Goal: Complete application form

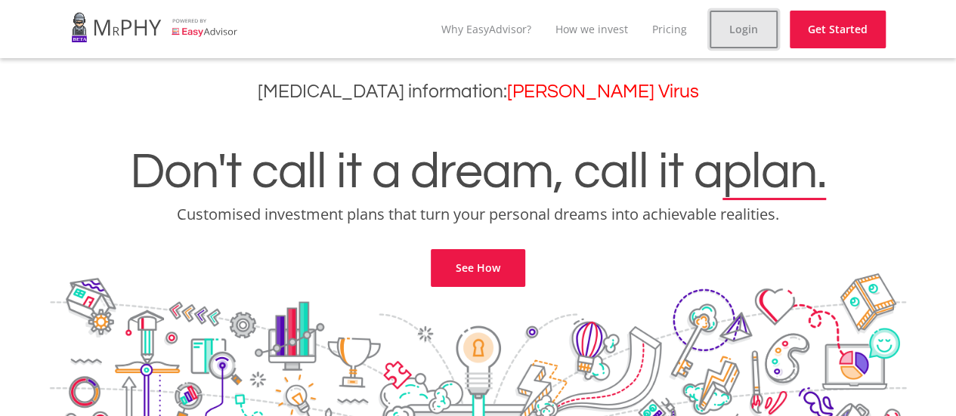
click at [749, 31] on link "Login" at bounding box center [744, 30] width 68 height 38
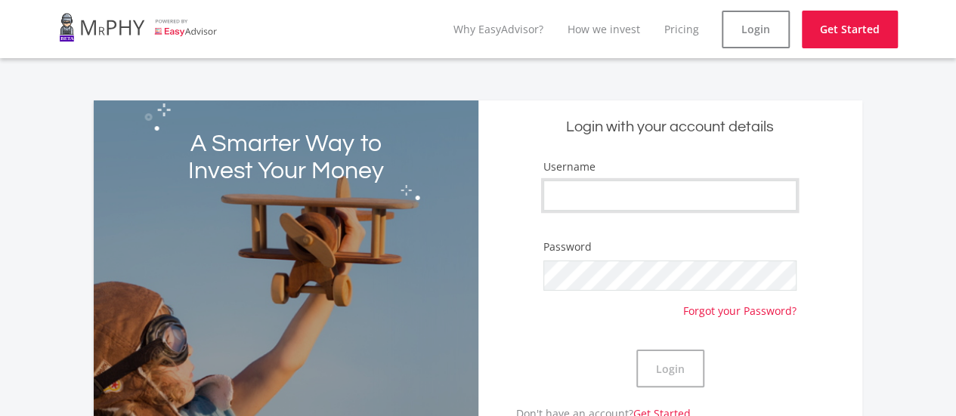
click at [591, 190] on input "Username" at bounding box center [669, 196] width 253 height 30
type input "Adt"
click at [674, 362] on button "Login" at bounding box center [670, 369] width 68 height 38
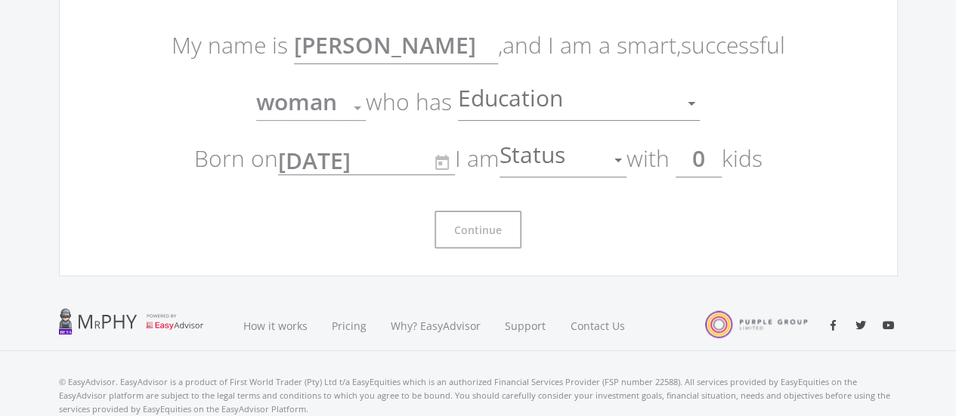
scroll to position [116, 0]
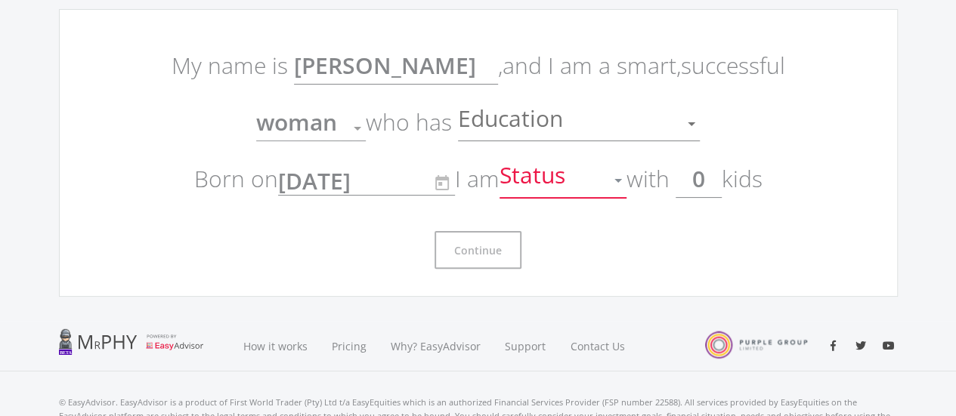
click at [623, 178] on div at bounding box center [618, 180] width 29 height 29
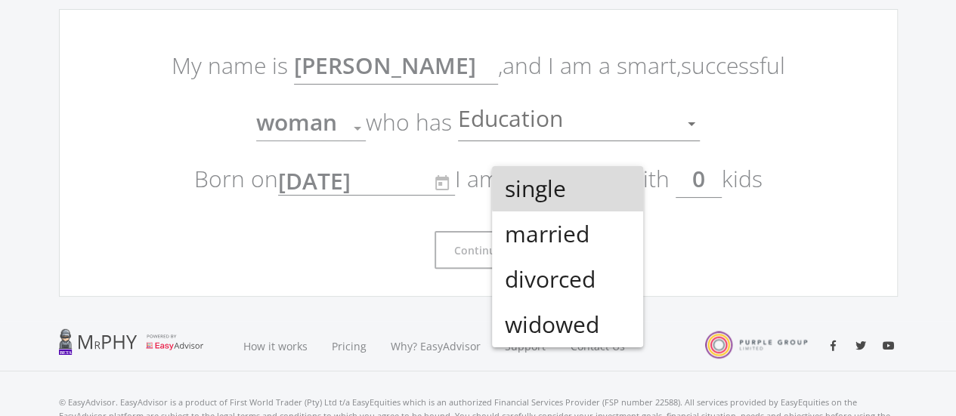
click at [590, 185] on span "single" at bounding box center [567, 188] width 127 height 45
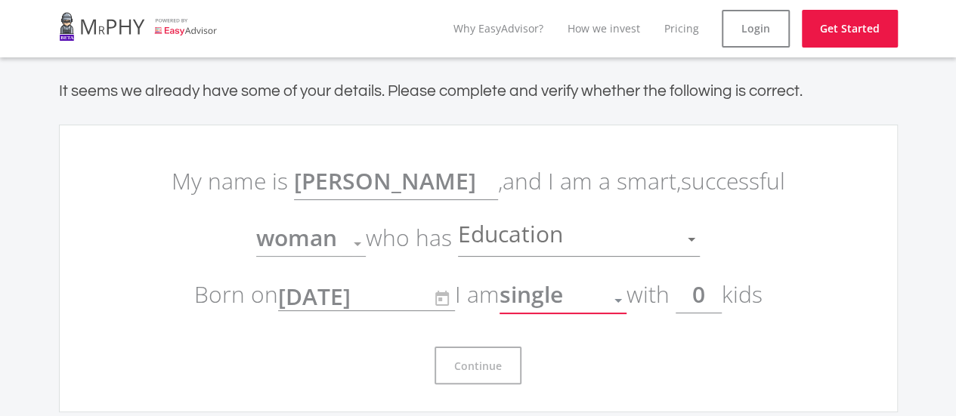
scroll to position [0, 0]
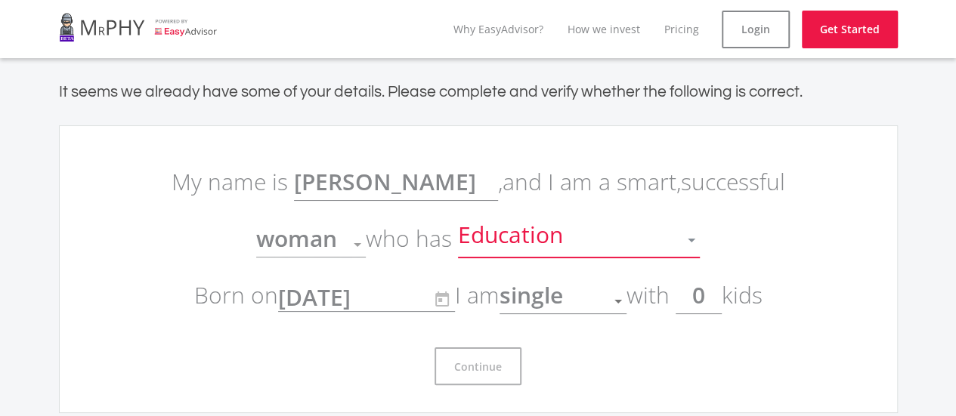
click at [694, 242] on div at bounding box center [691, 240] width 29 height 29
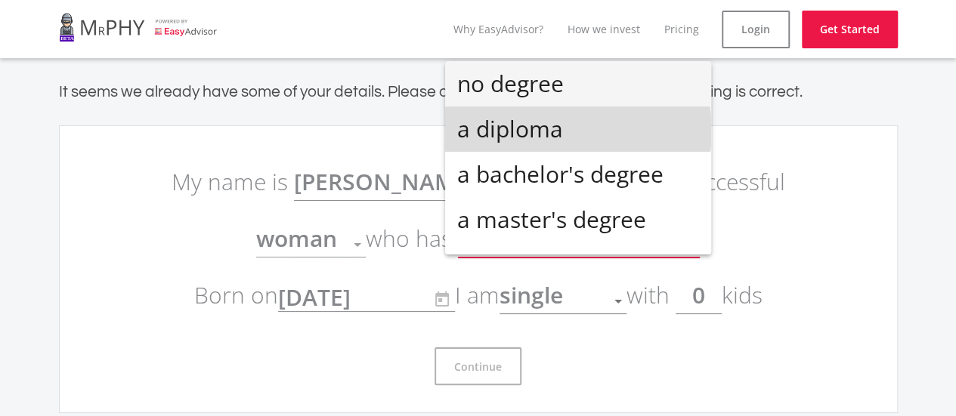
click at [577, 131] on span "a diploma" at bounding box center [578, 129] width 242 height 45
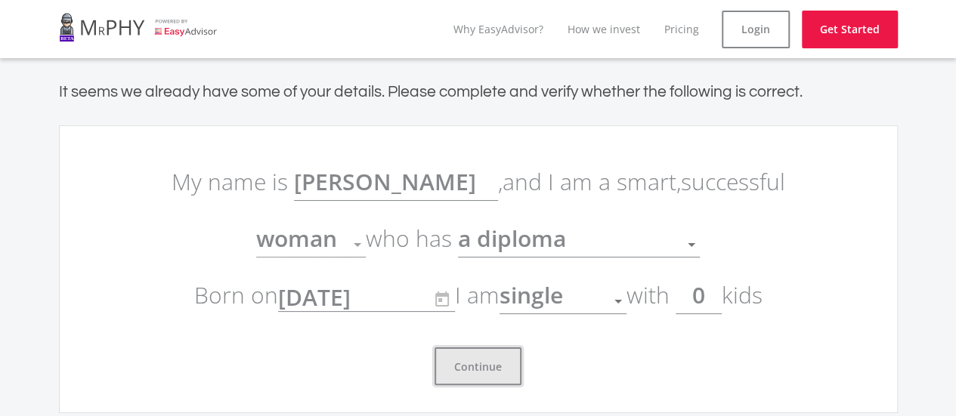
click at [483, 364] on button "Continue" at bounding box center [478, 367] width 87 height 38
click at [467, 351] on button "Continue" at bounding box center [478, 367] width 87 height 38
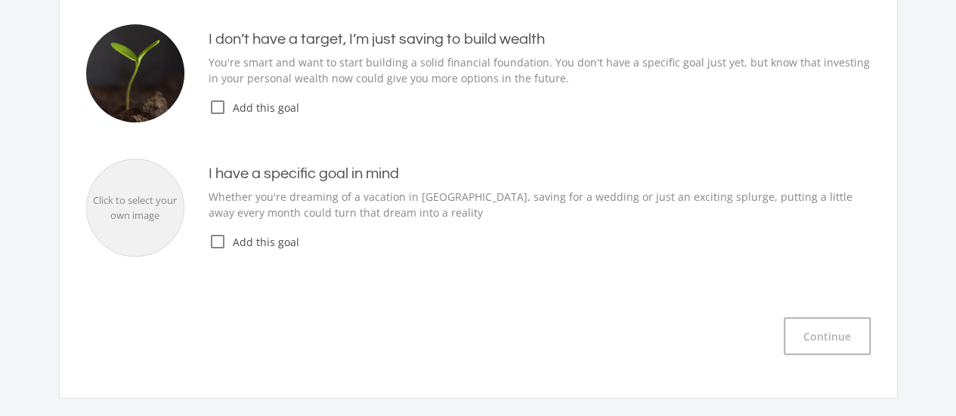
scroll to position [227, 0]
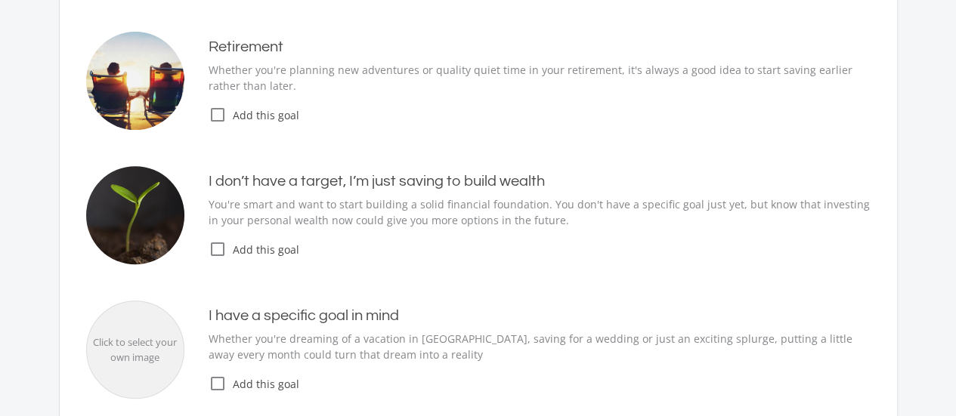
click at [214, 113] on icon "check_box_outline_blank" at bounding box center [218, 115] width 18 height 18
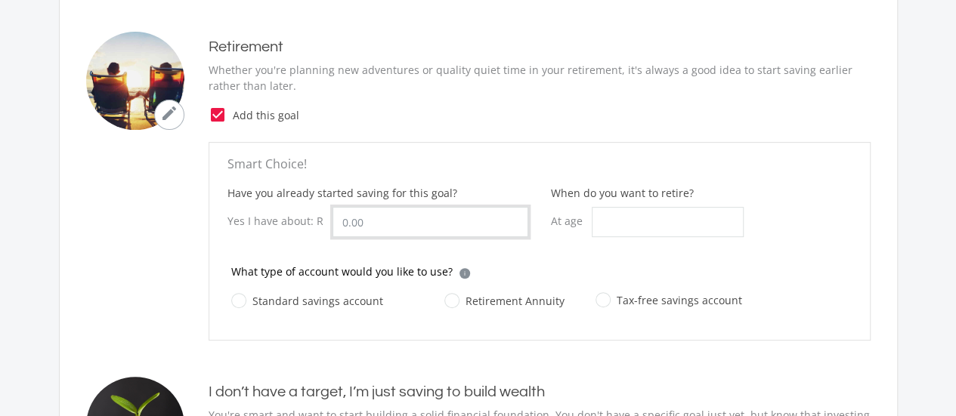
drag, startPoint x: 378, startPoint y: 218, endPoint x: 333, endPoint y: 217, distance: 45.4
click at [333, 217] on input "Have you already started saving for this goal?" at bounding box center [431, 222] width 196 height 30
drag, startPoint x: 366, startPoint y: 223, endPoint x: 317, endPoint y: 221, distance: 48.4
click at [317, 221] on div "Yes I have about: R" at bounding box center [377, 222] width 301 height 30
type input "6,500,000.00"
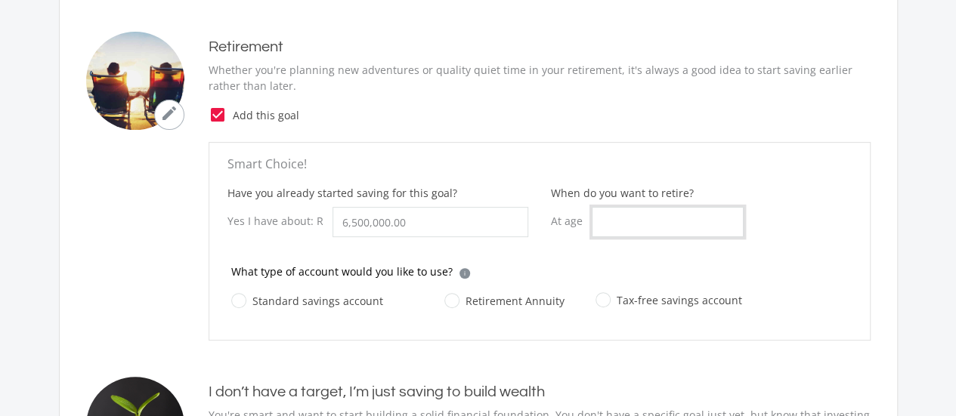
click at [613, 215] on input "When do you want to retire?" at bounding box center [668, 222] width 152 height 30
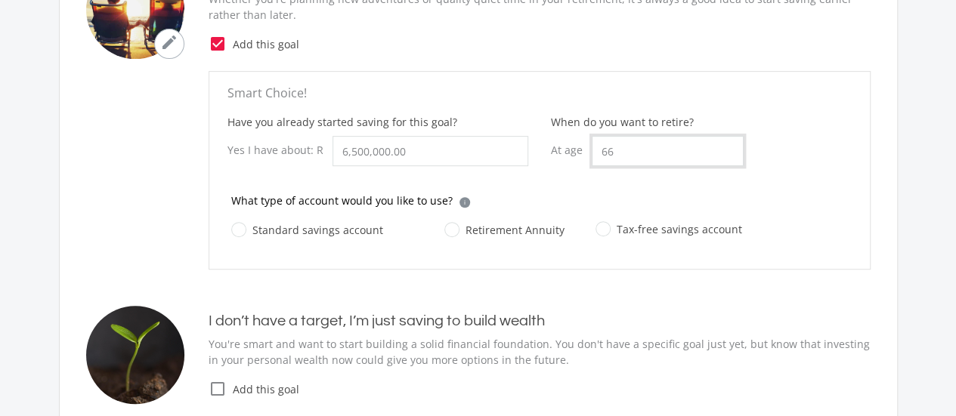
scroll to position [0, 0]
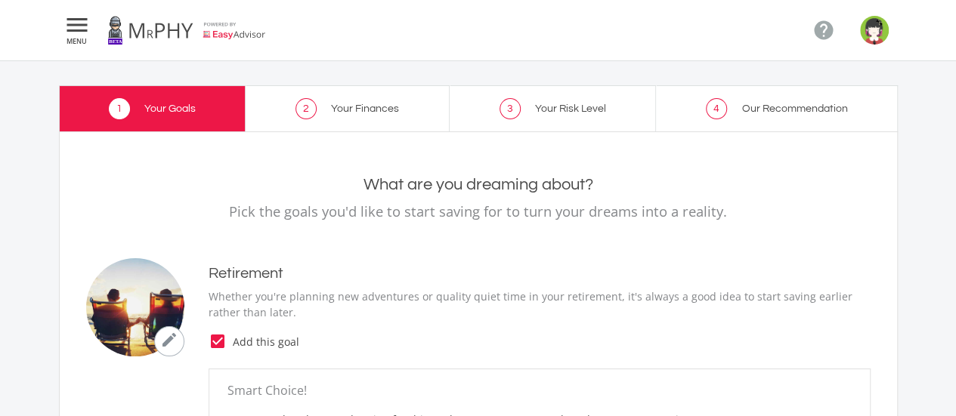
type input "66"
click at [68, 24] on icon "" at bounding box center [76, 25] width 27 height 18
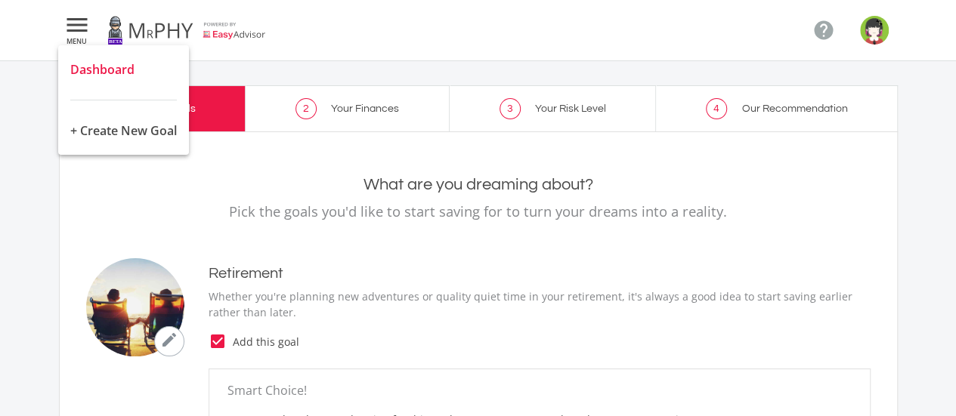
click at [82, 68] on span "Dashboard" at bounding box center [102, 69] width 64 height 17
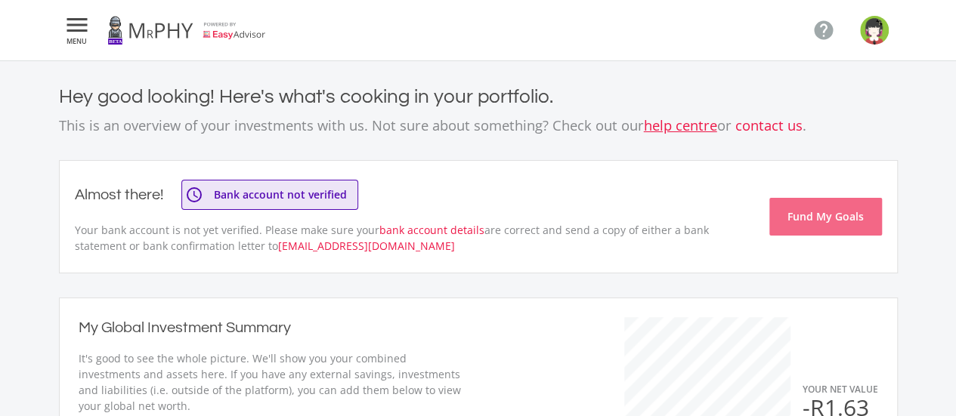
click at [675, 125] on link "help centre" at bounding box center [680, 125] width 73 height 19
